Goal: Task Accomplishment & Management: Complete application form

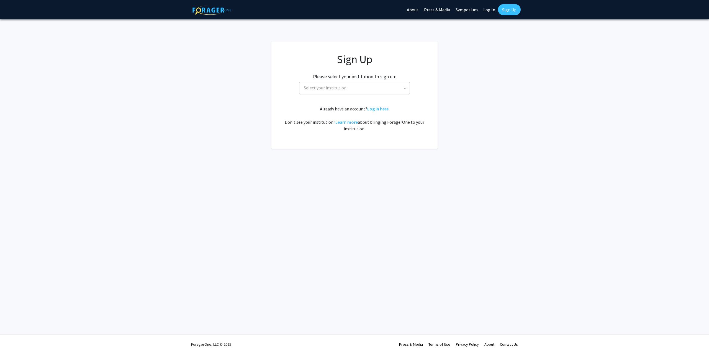
click at [384, 91] on span "Select your institution" at bounding box center [356, 87] width 108 height 11
type input "j"
select select "1"
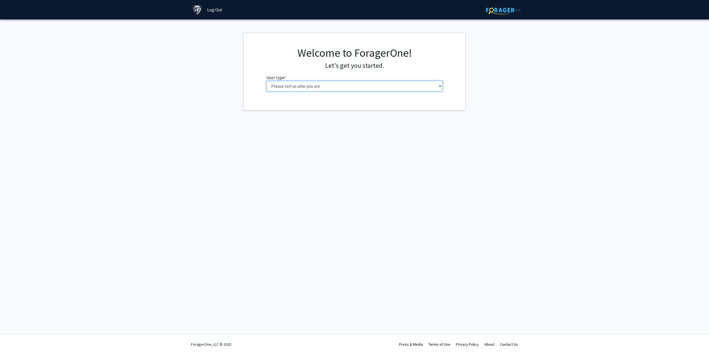
click at [371, 87] on select "Please tell us who you are Undergraduate Student Master's Student Doctoral Cand…" at bounding box center [355, 86] width 177 height 11
select select "2: masters"
click at [267, 81] on select "Please tell us who you are Undergraduate Student Master's Student Doctoral Cand…" at bounding box center [355, 86] width 177 height 11
click at [314, 108] on input "First Name * required" at bounding box center [355, 108] width 177 height 11
type input "Wilson"
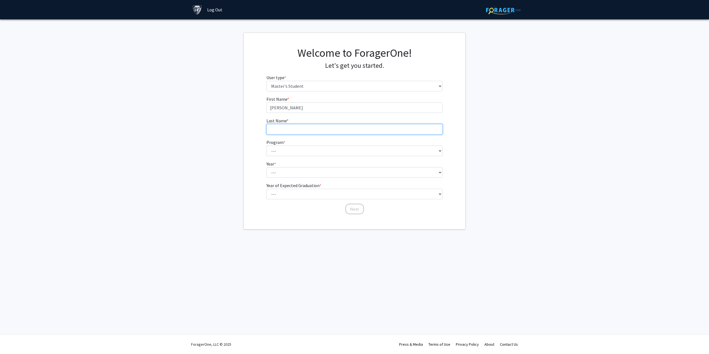
click at [304, 126] on input "Last Name * required" at bounding box center [355, 129] width 177 height 11
type input "Rivera Ortiz"
click at [384, 153] on select "--- Anatomy Education Applied and Computational Mathematics Applied Biomedical …" at bounding box center [355, 151] width 177 height 11
select select "53: 42"
click at [267, 146] on select "--- Anatomy Education Applied and Computational Mathematics Applied Biomedical …" at bounding box center [355, 151] width 177 height 11
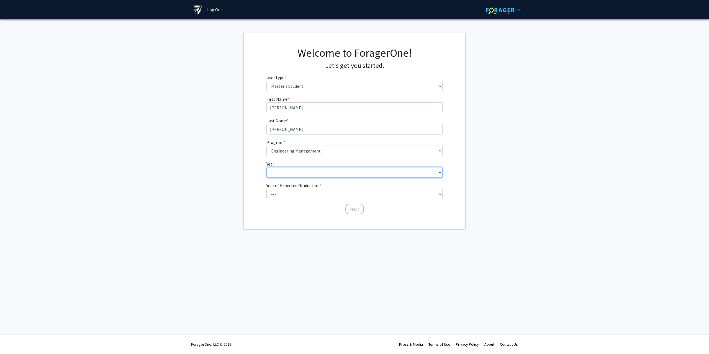
click at [292, 176] on select "--- First Year Second Year" at bounding box center [355, 172] width 177 height 11
click at [294, 212] on div "First Name * required Wilson Last Name * required Rivera Ortiz Program * requir…" at bounding box center [354, 159] width 185 height 126
click at [288, 200] on select "--- 2025 2026 2027 2028 2029 2030 2031 2032 2033 2034" at bounding box center [355, 200] width 177 height 11
select select "2: 2026"
click at [267, 195] on select "--- 2025 2026 2027 2028 2029 2030 2031 2032 2033 2034" at bounding box center [355, 200] width 177 height 11
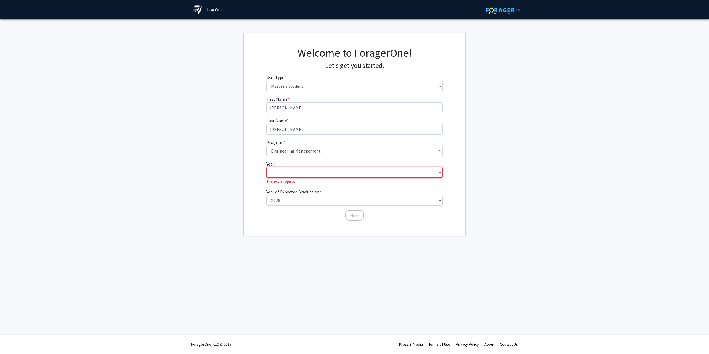
click at [287, 172] on select "--- First Year Second Year" at bounding box center [355, 172] width 177 height 11
click at [231, 155] on fg-get-started "Welcome to ForagerOne! Let's get you started. User type * required Please tell …" at bounding box center [354, 134] width 709 height 203
